Goal: Information Seeking & Learning: Learn about a topic

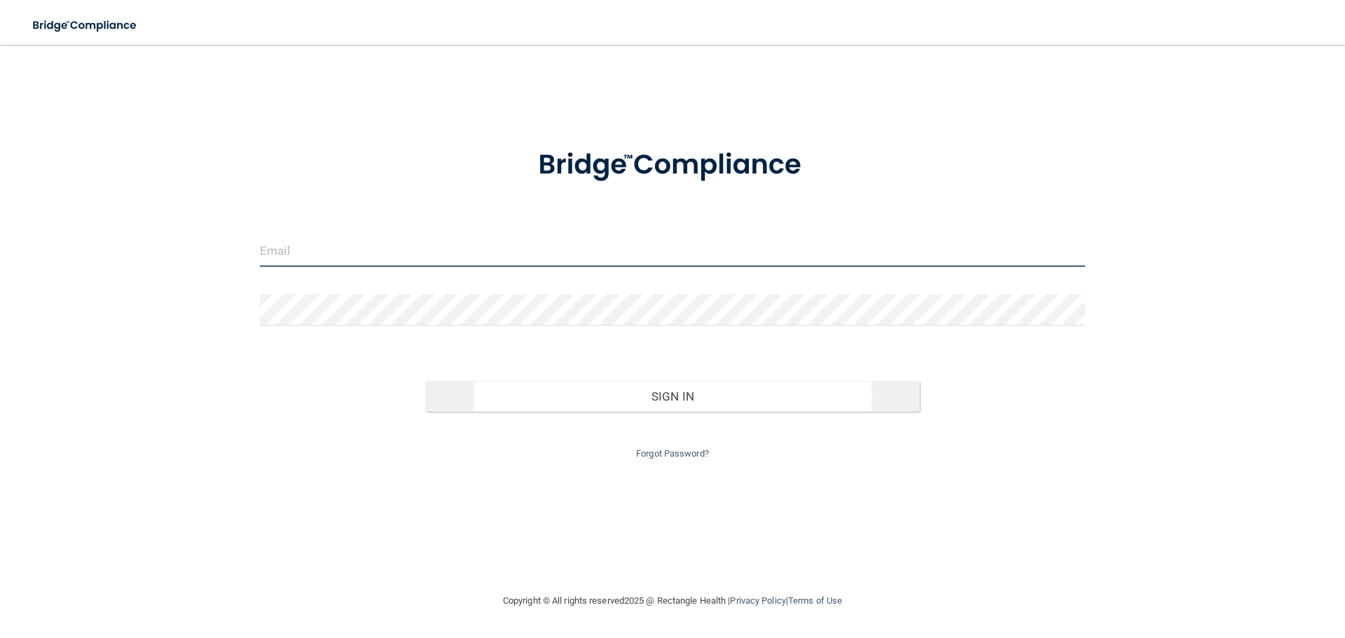
type input "[EMAIL_ADDRESS][DOMAIN_NAME]"
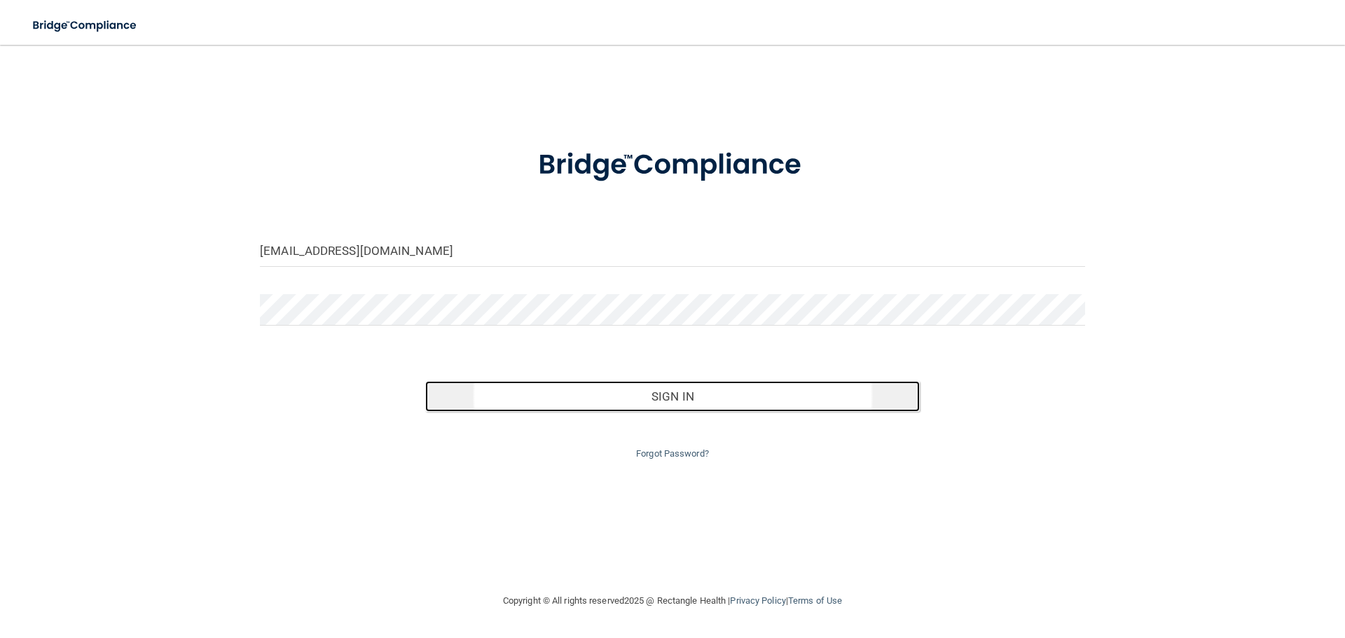
click at [702, 404] on button "Sign In" at bounding box center [672, 396] width 495 height 31
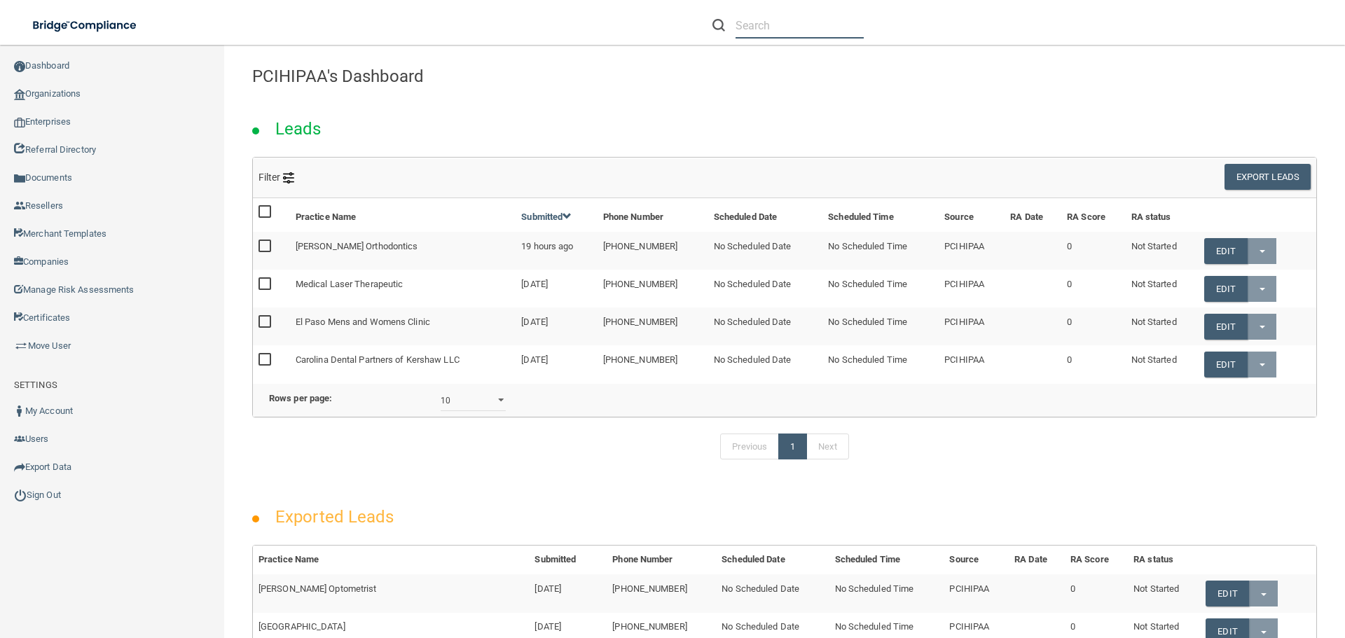
click at [784, 17] on input "text" at bounding box center [800, 26] width 128 height 26
click at [752, 25] on input "text" at bounding box center [800, 26] width 128 height 26
paste input "[PERSON_NAME] Dental PC"
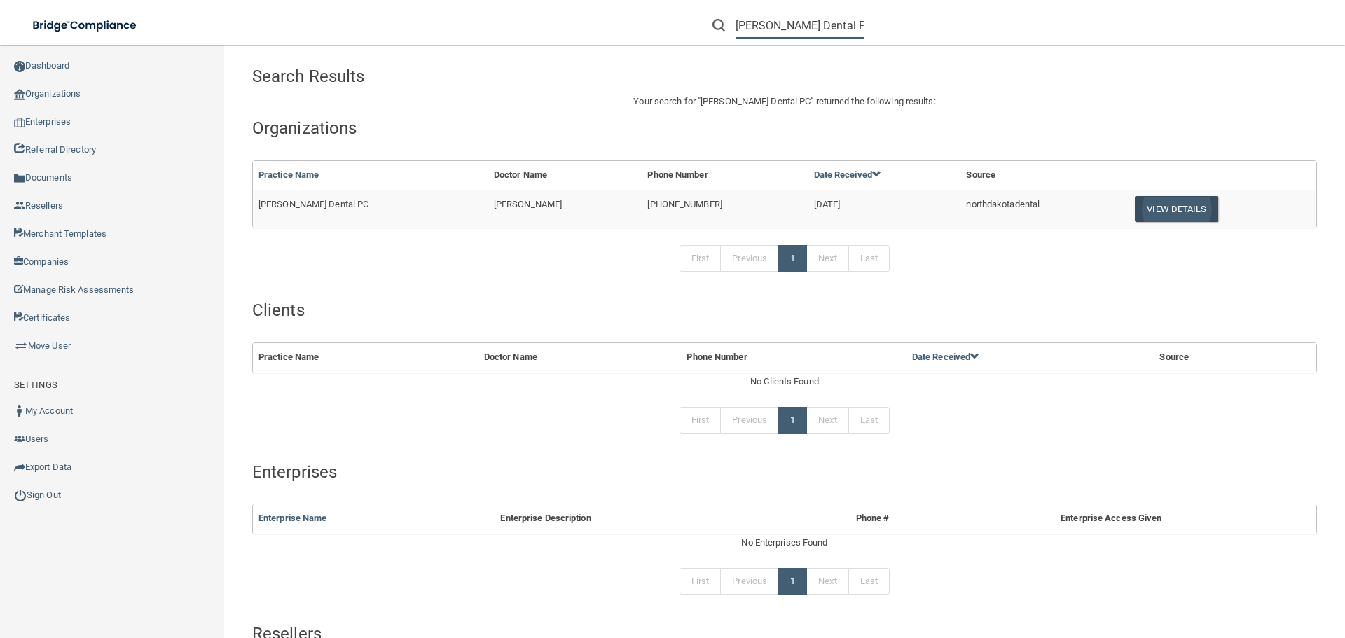
type input "[PERSON_NAME] Dental PC"
click at [1176, 210] on button "View Details" at bounding box center [1176, 209] width 83 height 26
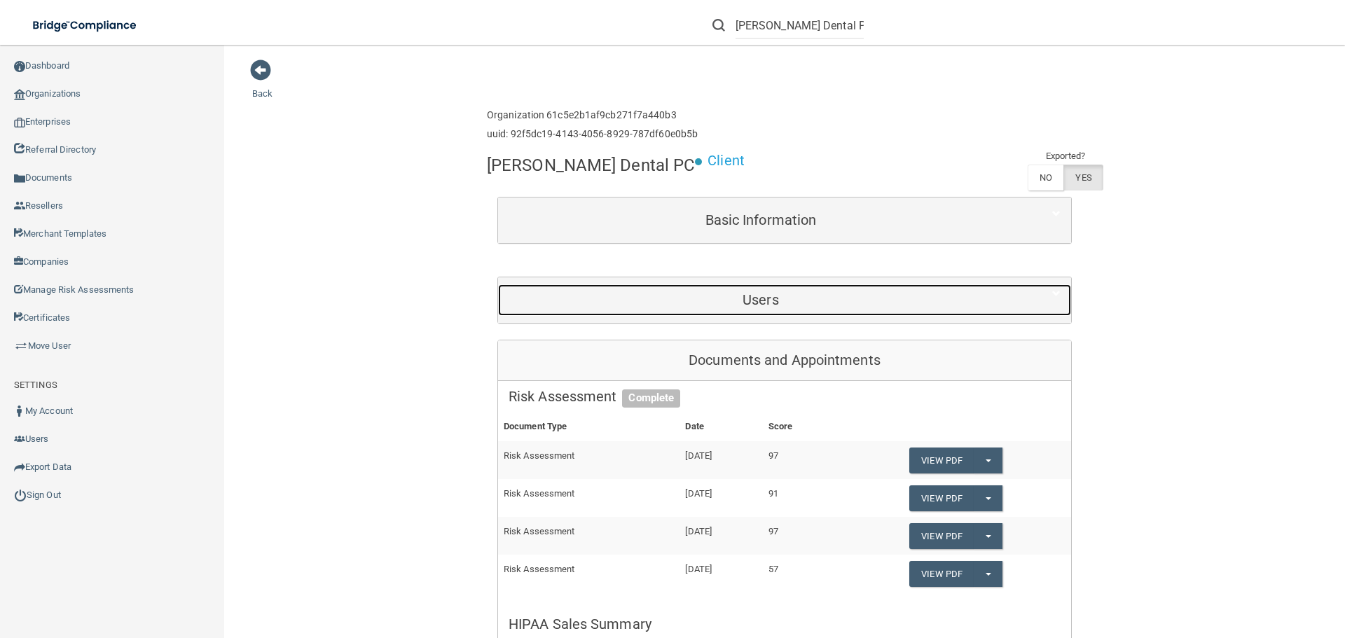
click at [793, 308] on div "Users" at bounding box center [760, 300] width 525 height 32
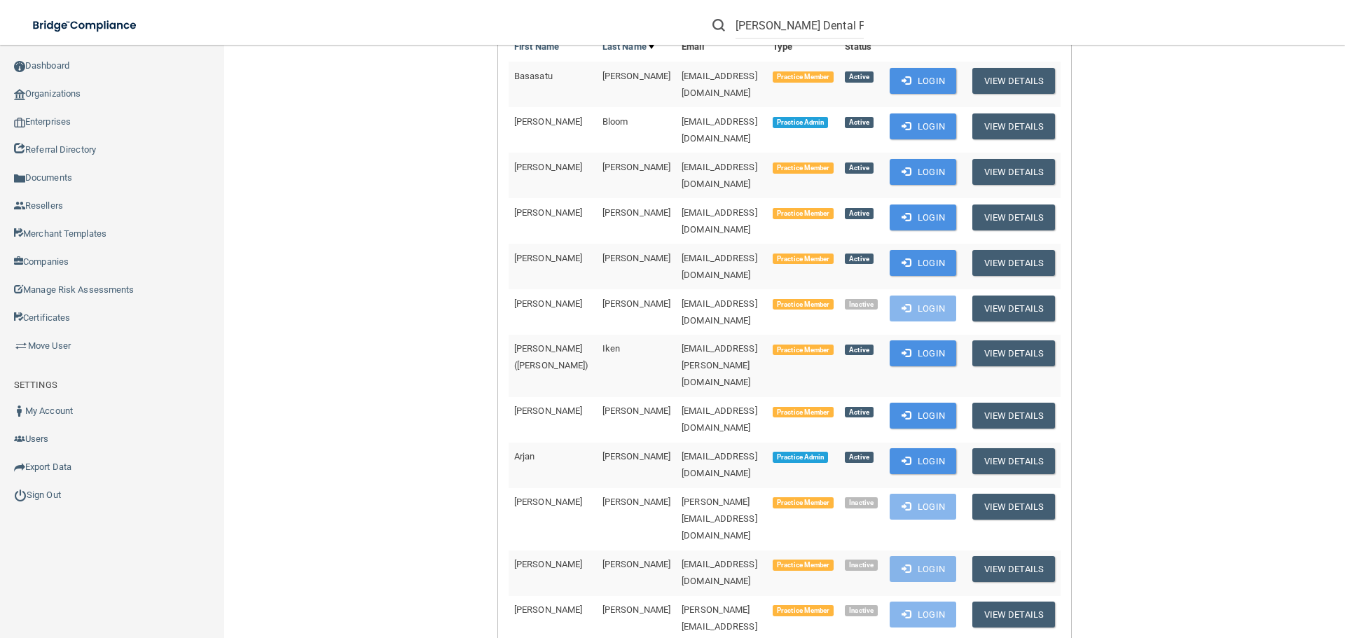
scroll to position [350, 0]
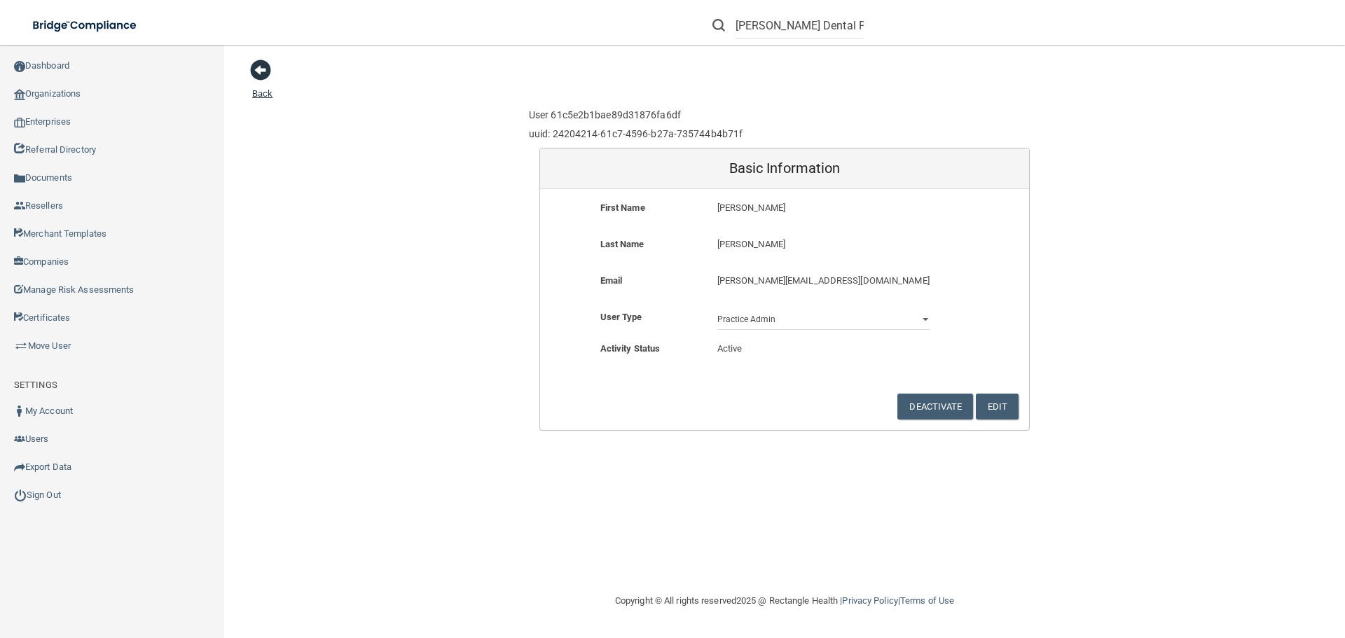
click at [263, 72] on span at bounding box center [260, 70] width 21 height 21
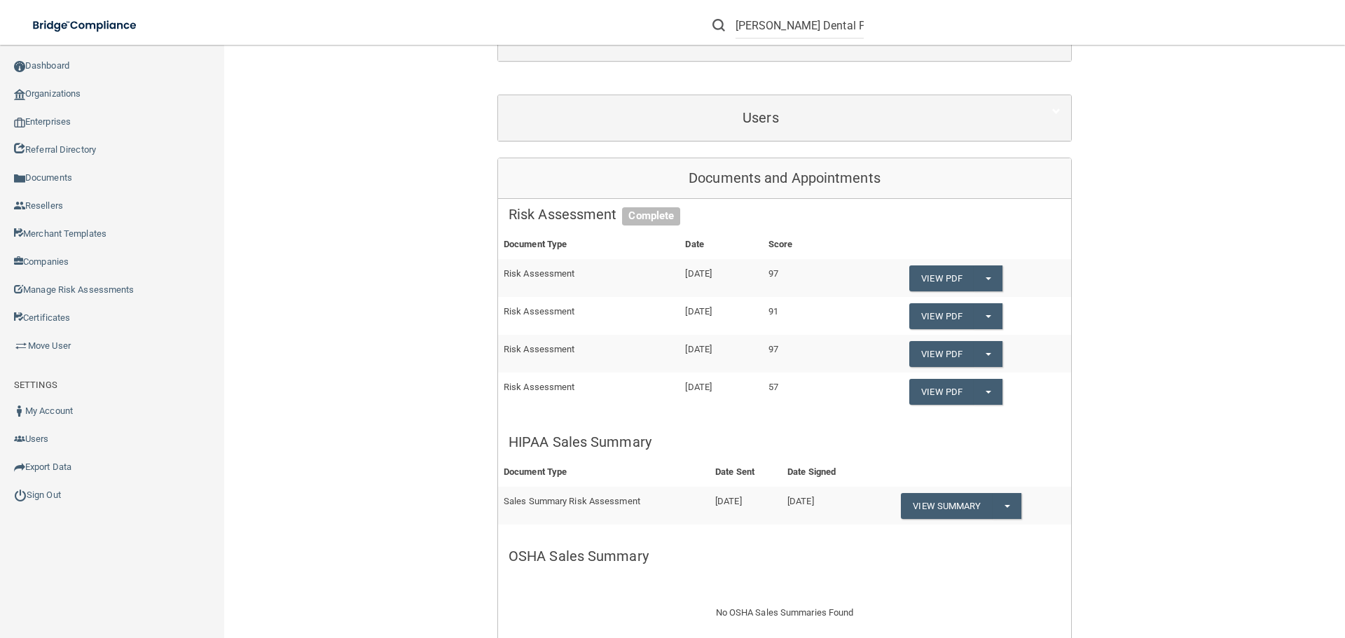
scroll to position [140, 0]
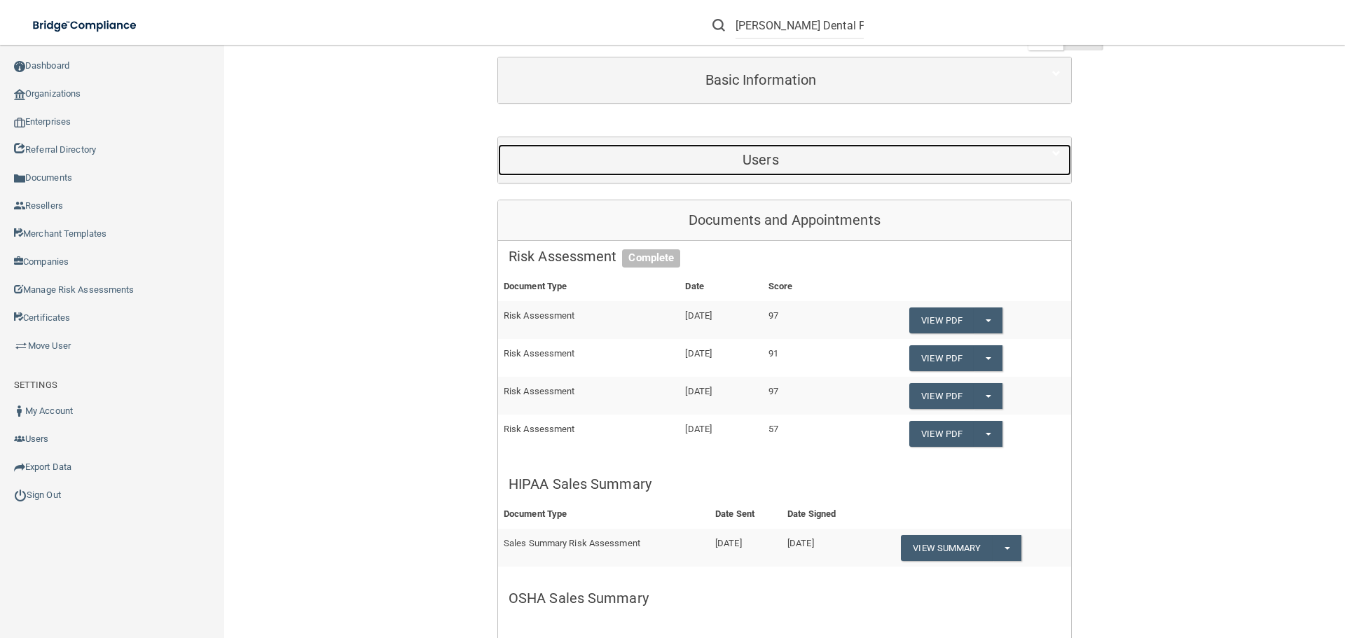
click at [792, 163] on h5 "Users" at bounding box center [761, 159] width 504 height 15
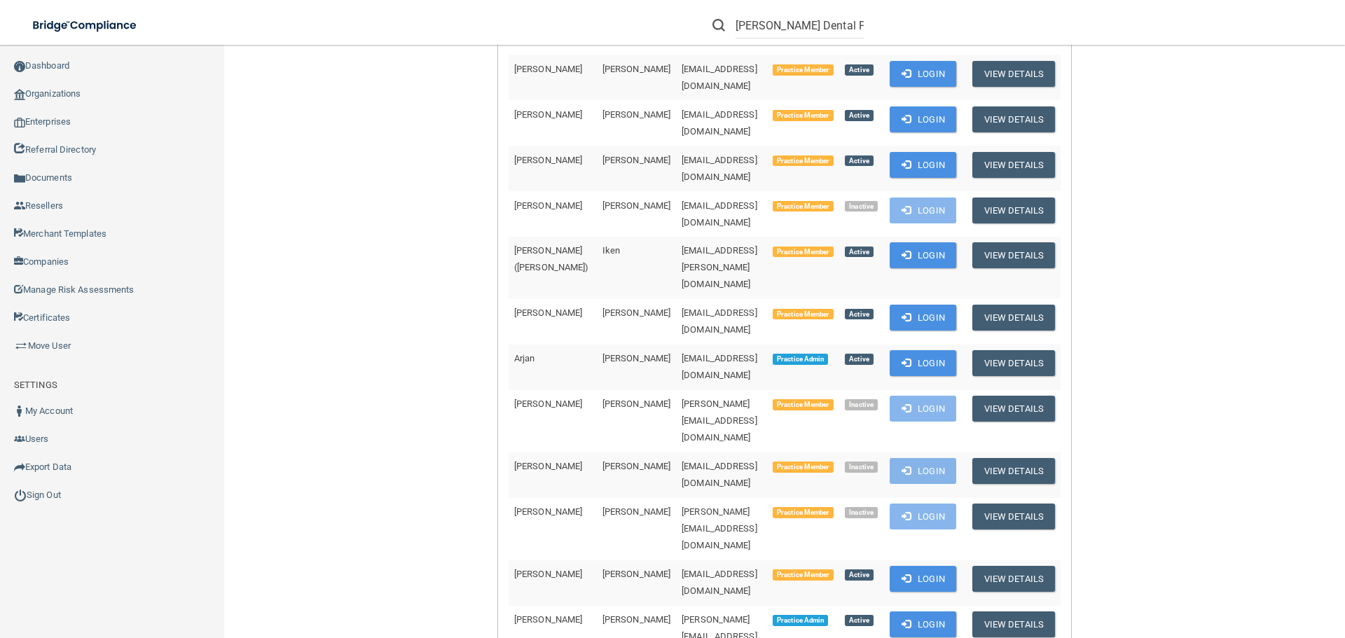
scroll to position [490, 0]
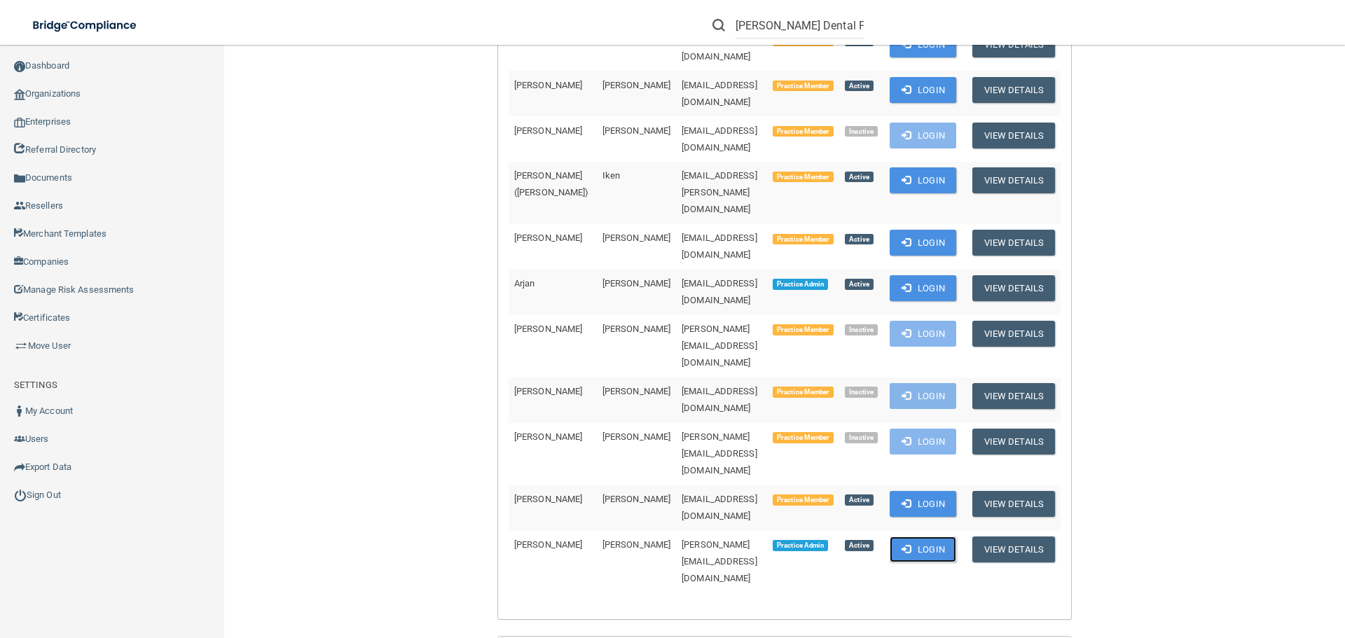
click at [928, 537] on button "Login" at bounding box center [923, 550] width 67 height 26
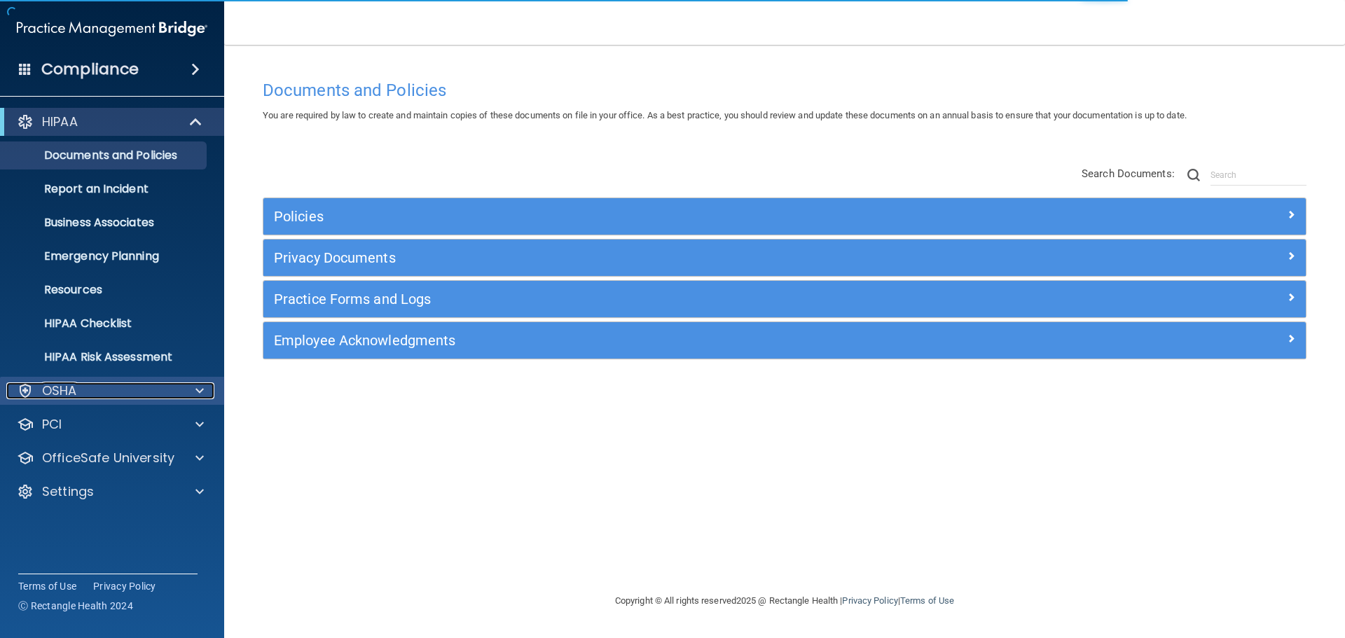
click at [138, 388] on div "OSHA" at bounding box center [93, 391] width 174 height 17
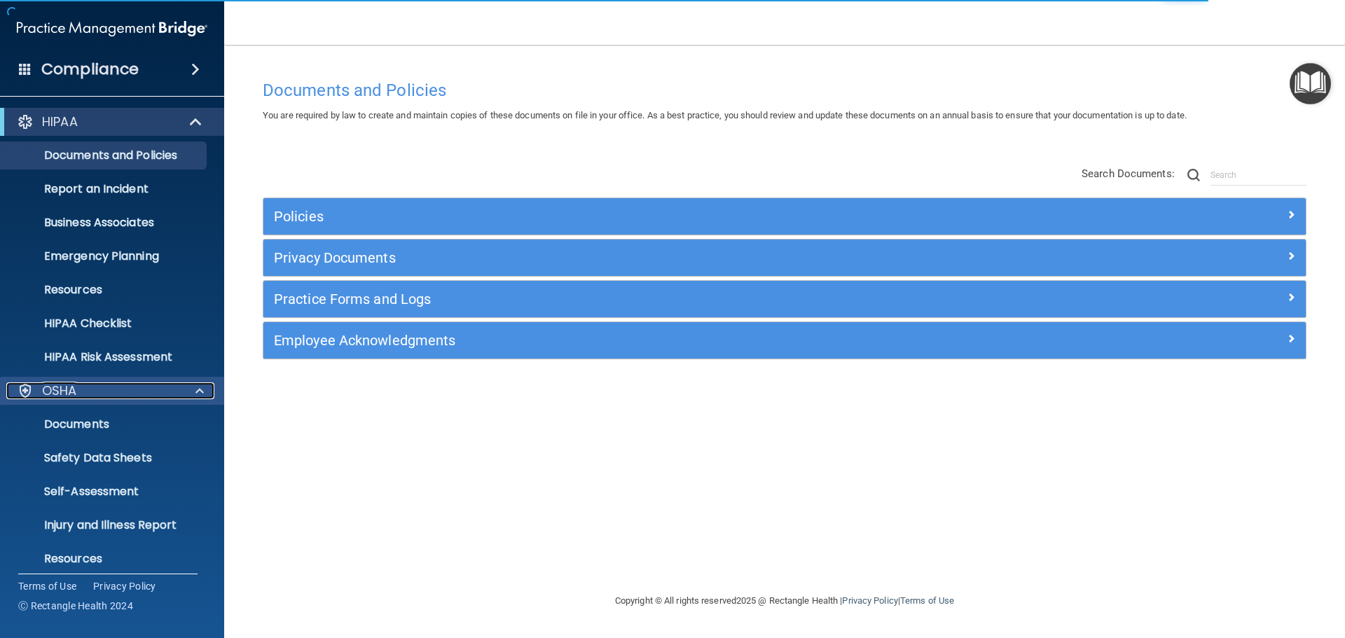
click at [123, 395] on div "OSHA" at bounding box center [93, 391] width 174 height 17
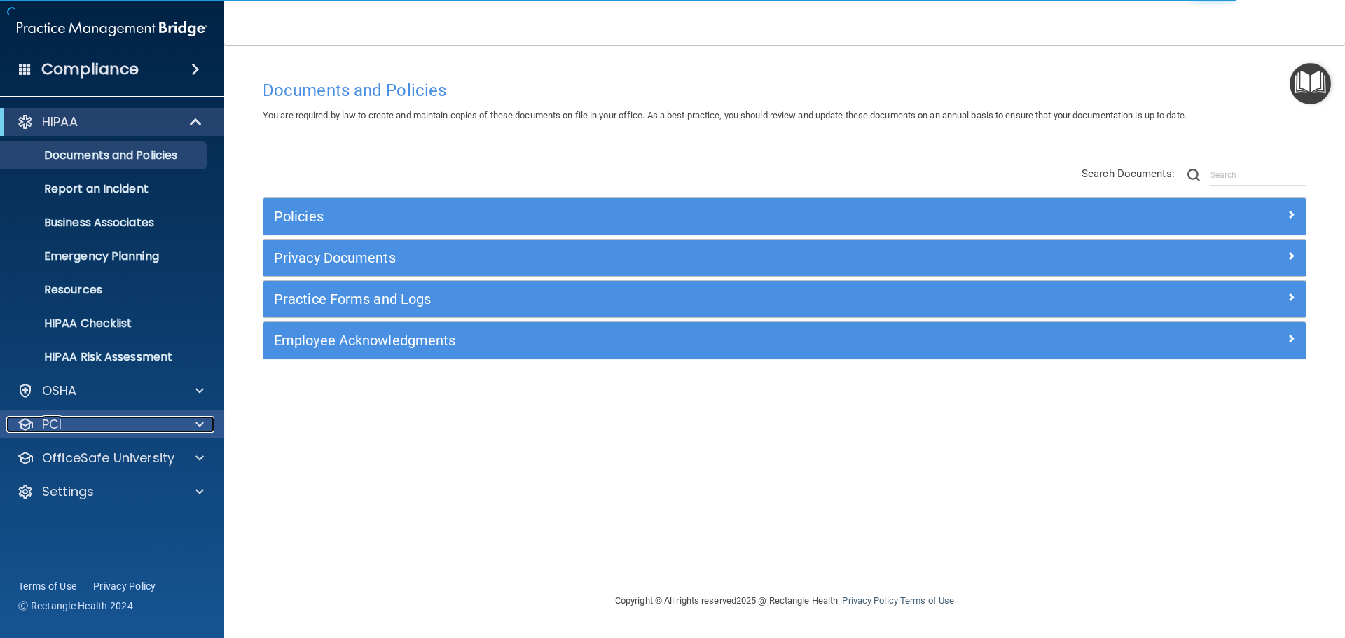
click at [118, 423] on div "PCI" at bounding box center [93, 424] width 174 height 17
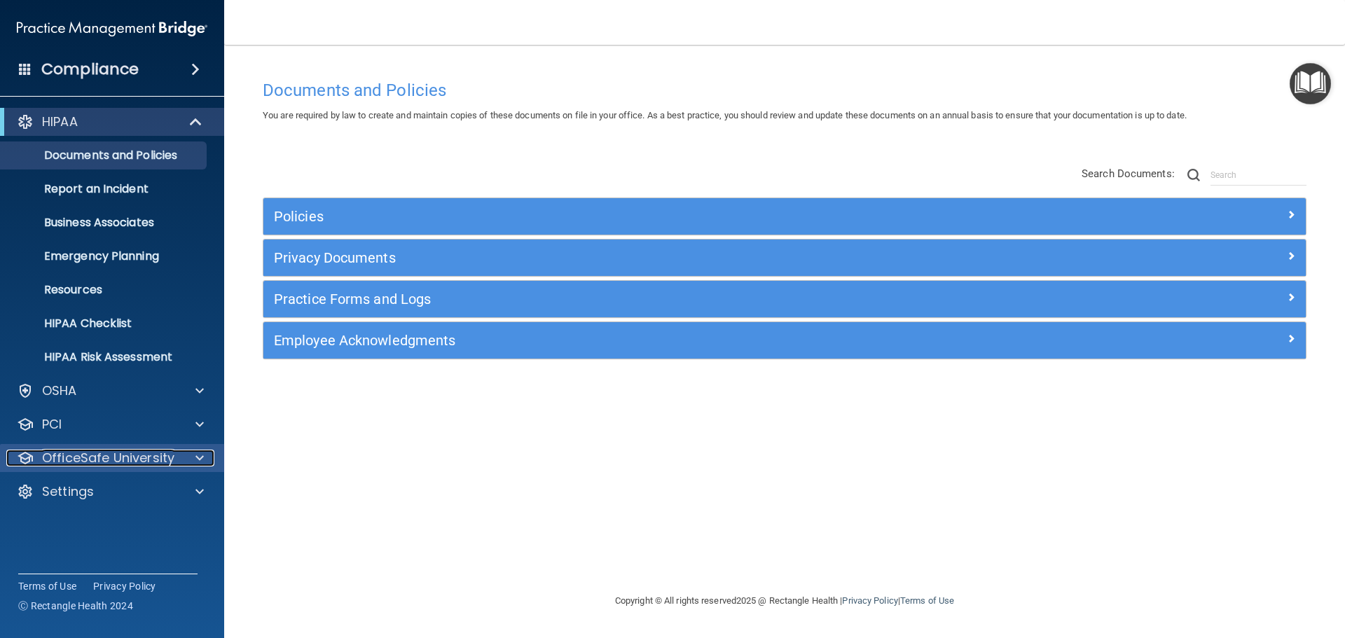
click at [125, 458] on p "OfficeSafe University" at bounding box center [108, 458] width 132 height 17
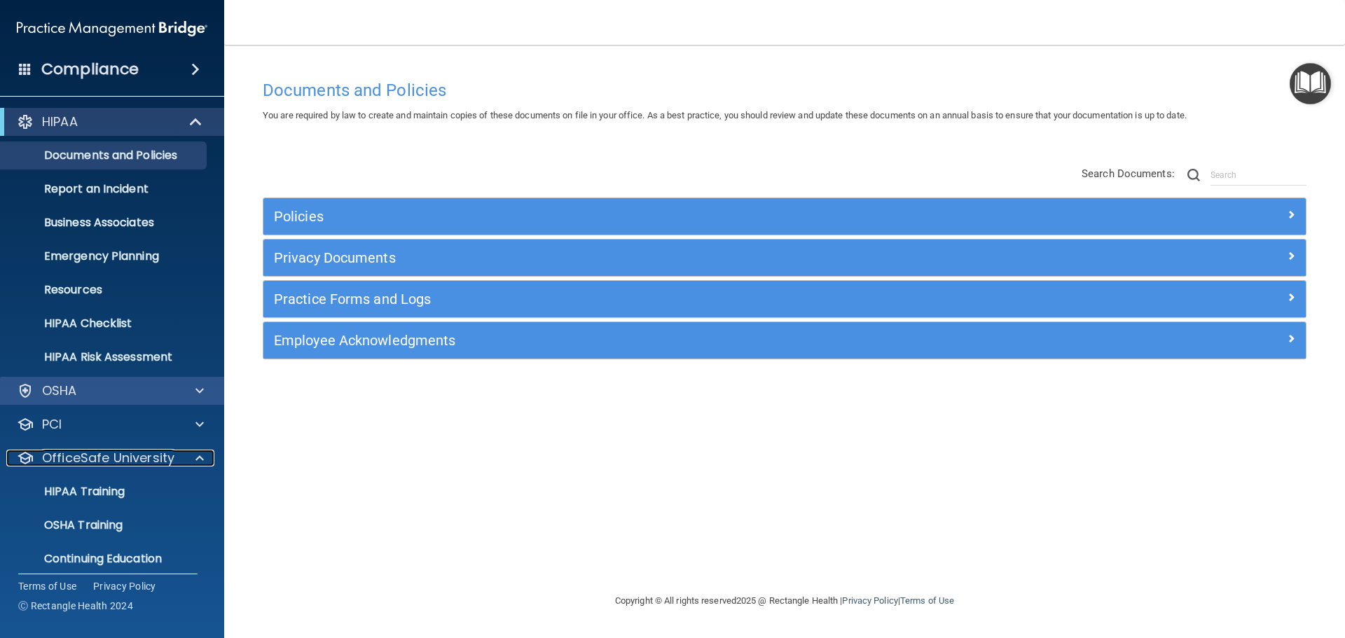
scroll to position [44, 0]
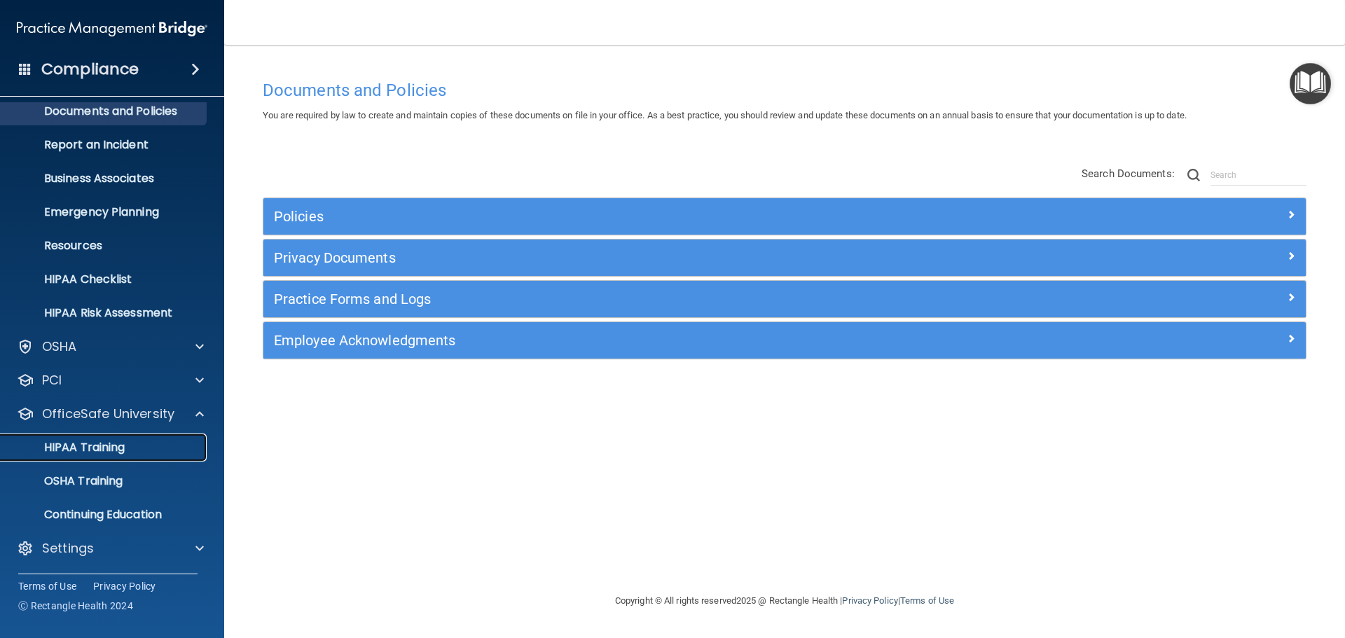
click at [100, 436] on link "HIPAA Training" at bounding box center [96, 448] width 221 height 28
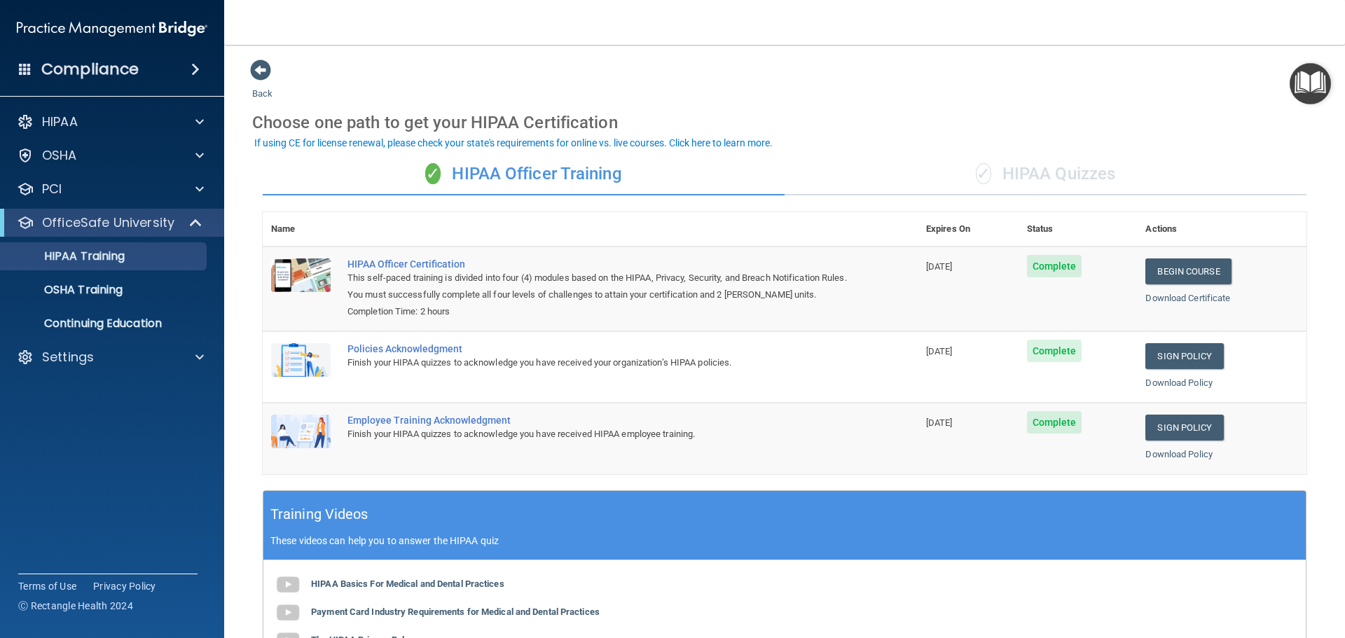
click at [1038, 173] on div "✓ HIPAA Quizzes" at bounding box center [1046, 174] width 522 height 42
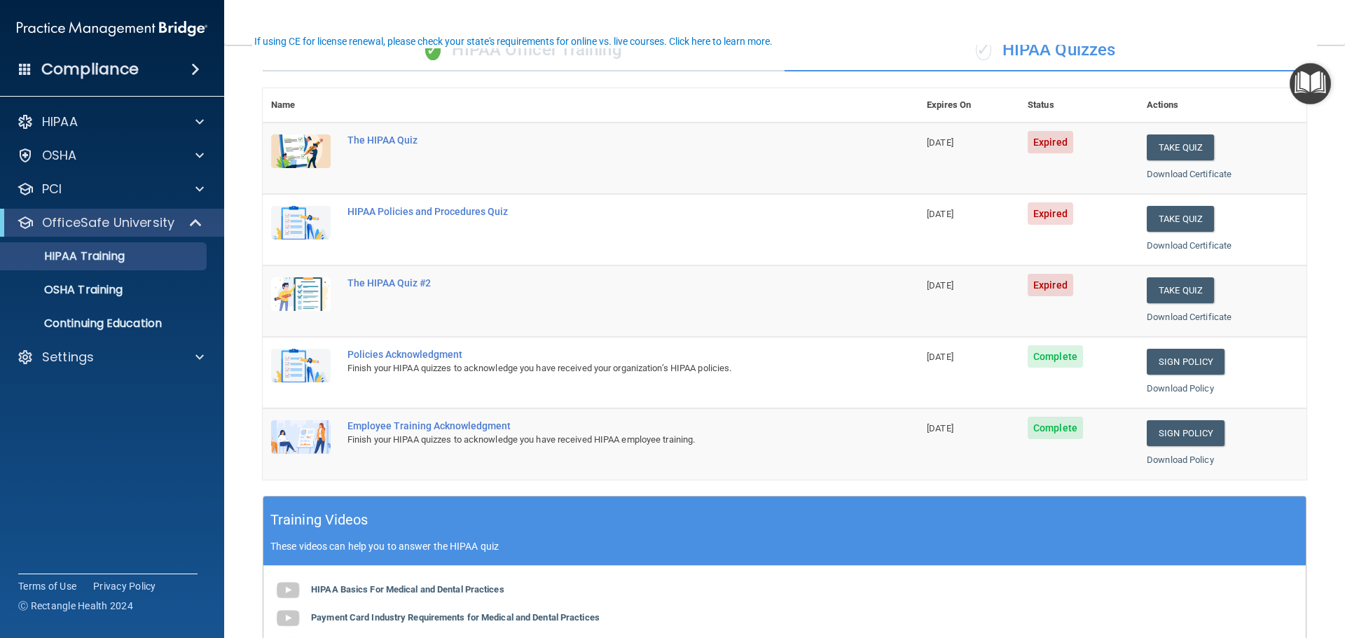
scroll to position [140, 0]
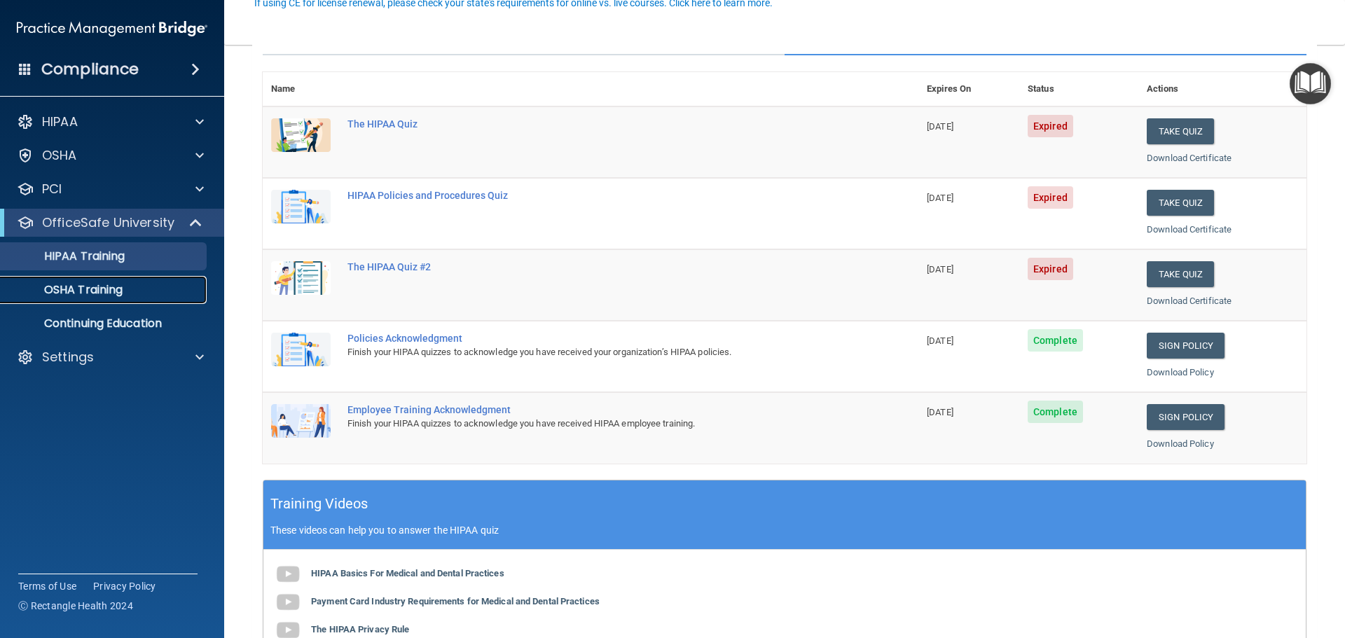
click at [146, 284] on div "OSHA Training" at bounding box center [104, 290] width 191 height 14
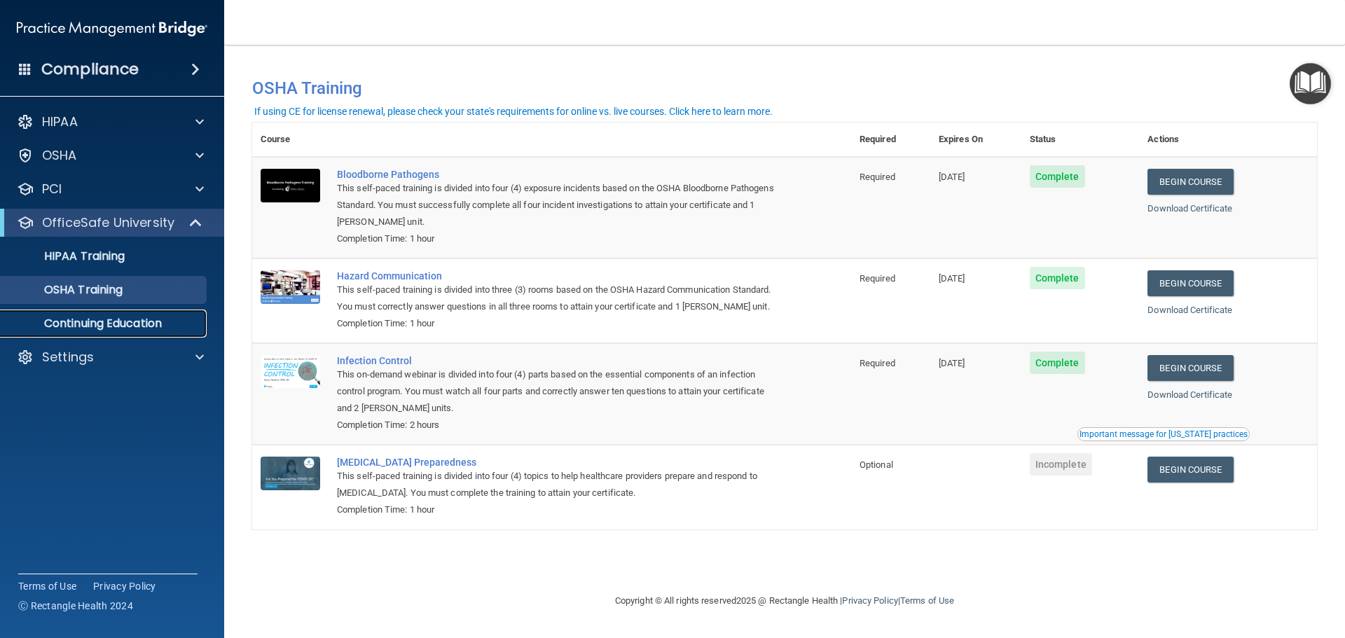
click at [123, 318] on p "Continuing Education" at bounding box center [104, 324] width 191 height 14
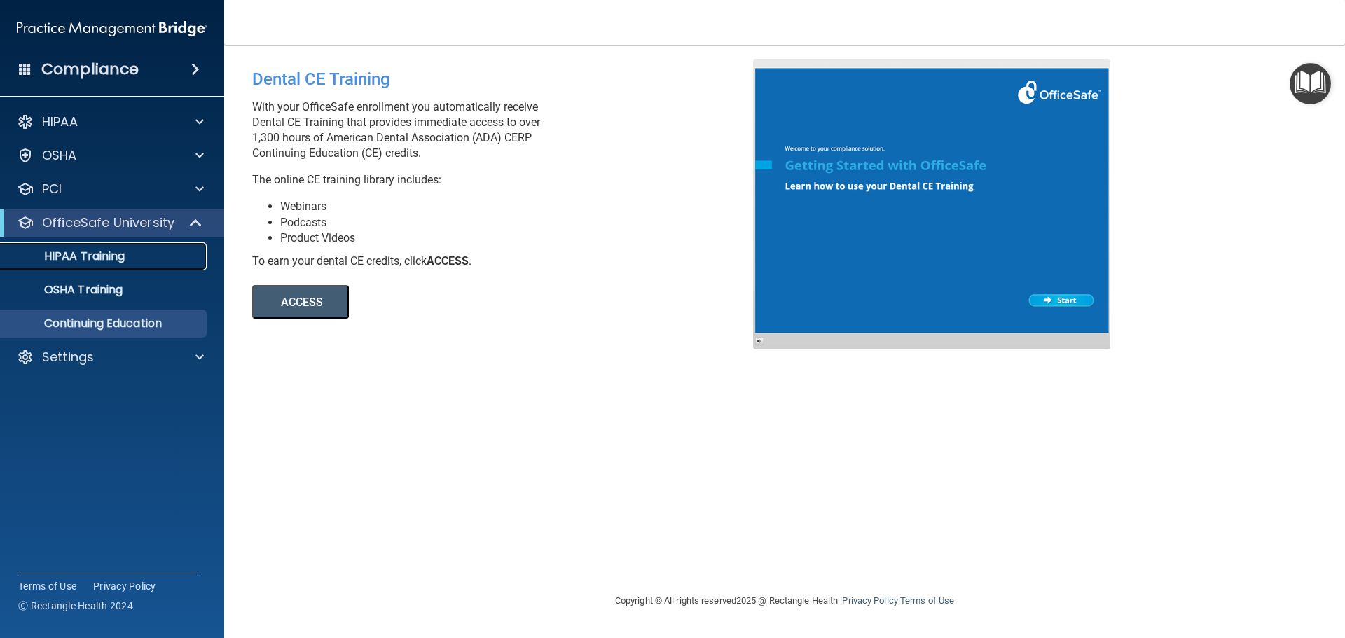
click at [134, 259] on div "HIPAA Training" at bounding box center [104, 256] width 191 height 14
